Goal: Transaction & Acquisition: Subscribe to service/newsletter

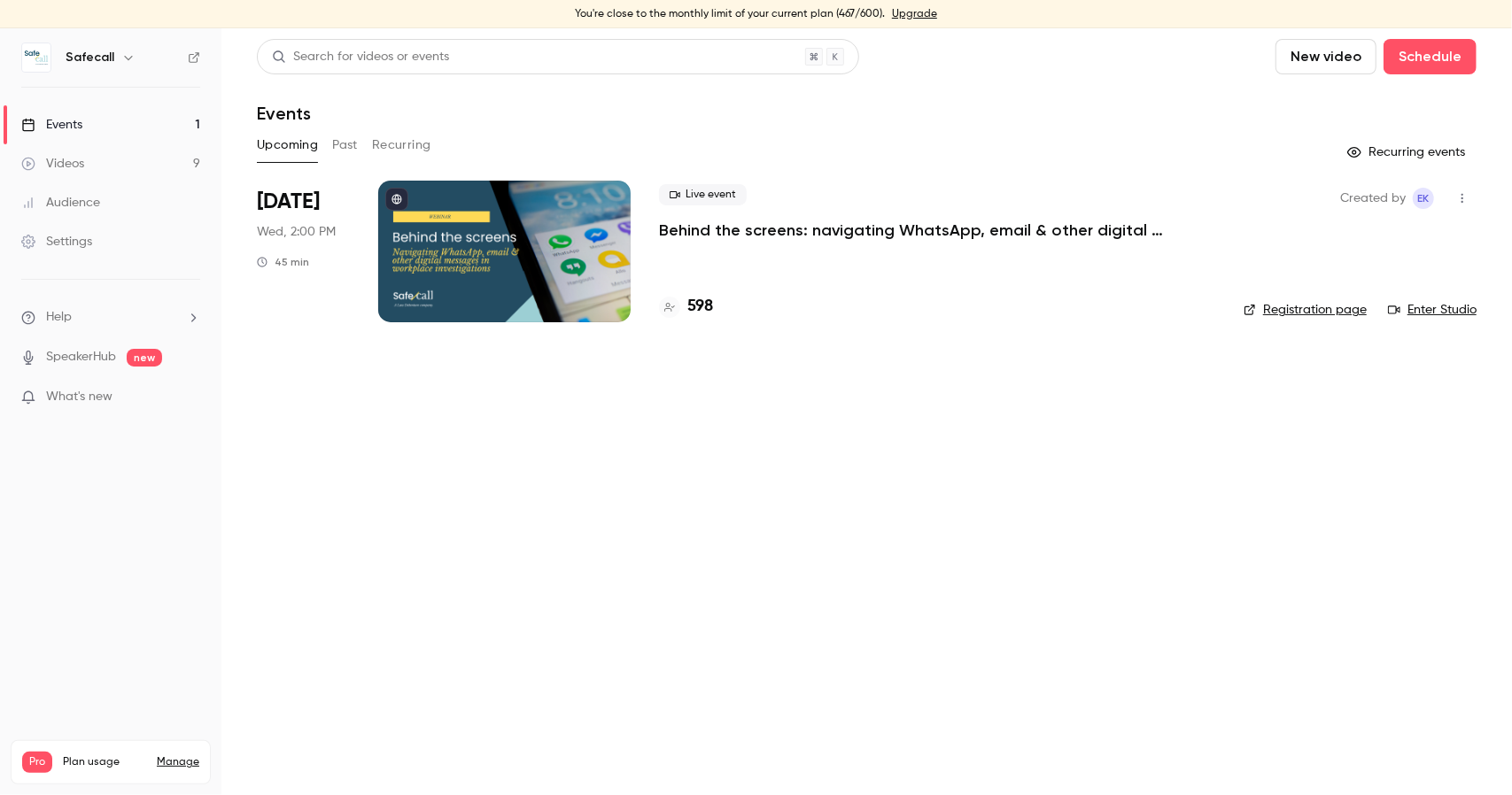
click at [170, 755] on link "Manage" at bounding box center [177, 761] width 42 height 14
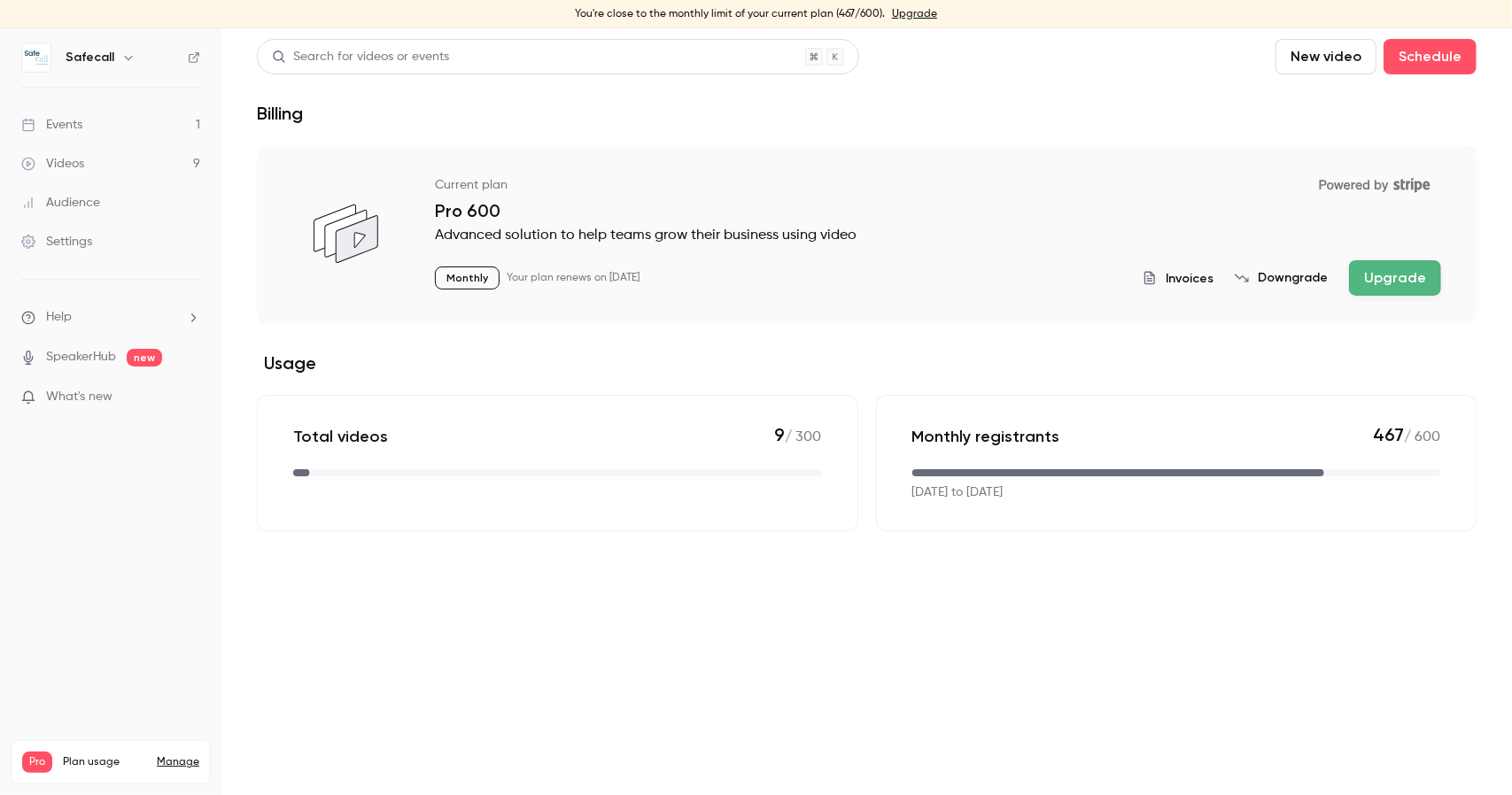
click at [177, 755] on link "Manage" at bounding box center [177, 761] width 42 height 14
click at [1387, 286] on button "Upgrade" at bounding box center [1395, 278] width 92 height 36
